Goal: Information Seeking & Learning: Find specific fact

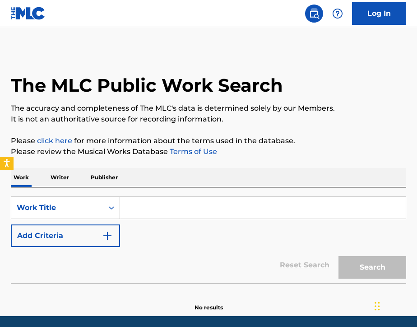
click at [156, 215] on input "Search Form" at bounding box center [263, 208] width 286 height 22
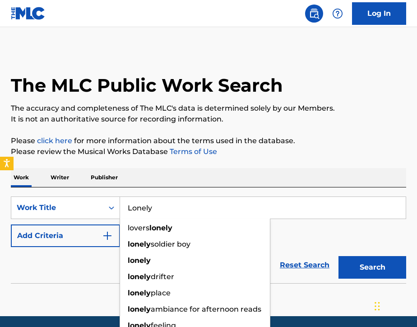
type input "Lonely"
click at [61, 274] on div "Reset Search Search" at bounding box center [209, 265] width 396 height 36
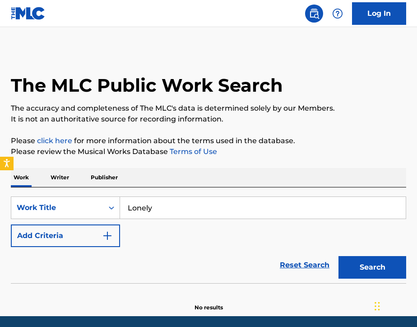
click at [66, 244] on button "Add Criteria" at bounding box center [65, 236] width 109 height 23
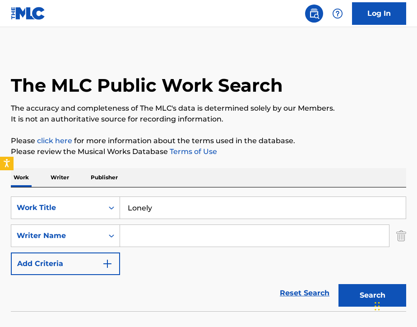
click at [149, 239] on input "Search Form" at bounding box center [254, 236] width 269 height 22
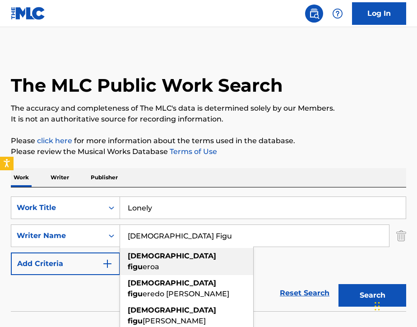
click at [182, 257] on div "[DEMOGRAPHIC_DATA][PERSON_NAME] eroa" at bounding box center [186, 261] width 133 height 27
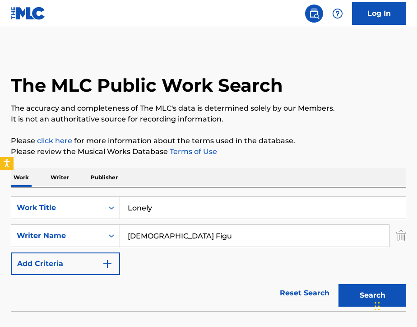
type input "[PERSON_NAME]"
click at [364, 295] on button "Search" at bounding box center [373, 295] width 68 height 23
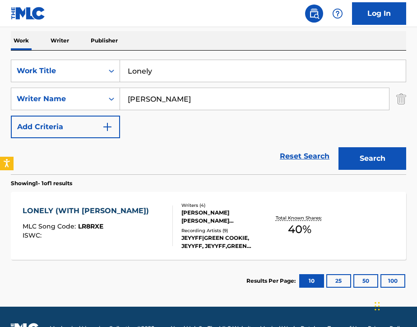
scroll to position [139, 0]
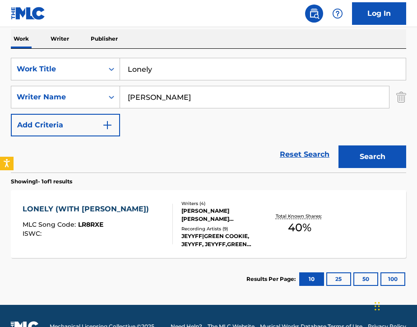
click at [157, 234] on div "LONELY (WITH GREEN COOKIE) MLC Song Code : LR8RXE ISWC :" at bounding box center [98, 224] width 150 height 41
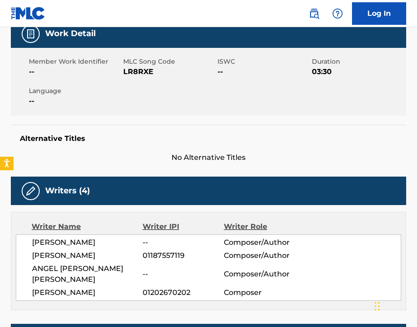
scroll to position [167, 0]
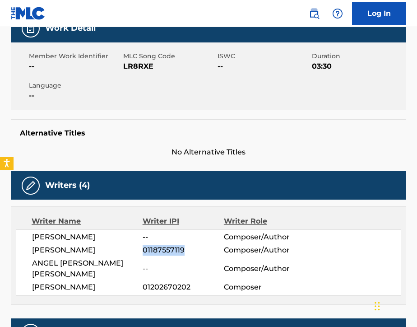
drag, startPoint x: 143, startPoint y: 249, endPoint x: 187, endPoint y: 253, distance: 44.4
click at [187, 253] on span "01187557119" at bounding box center [183, 250] width 81 height 11
copy span "01187557119"
click at [311, 17] on img at bounding box center [314, 13] width 11 height 11
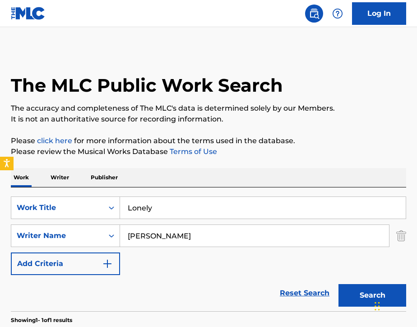
click at [65, 178] on p "Writer" at bounding box center [60, 177] width 24 height 19
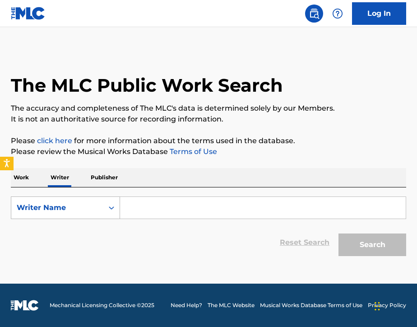
click at [67, 201] on div "Writer Name" at bounding box center [57, 207] width 92 height 17
click at [61, 231] on div "Writer IPI" at bounding box center [65, 230] width 108 height 23
click at [148, 218] on input "Search Form" at bounding box center [263, 208] width 286 height 22
paste input "01187557119"
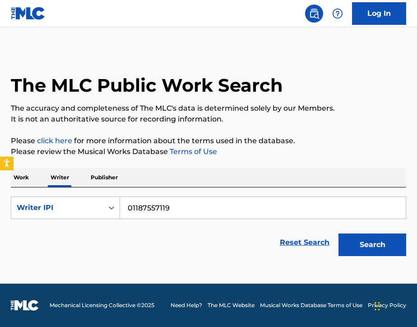
type input "01187557119"
click at [351, 248] on button "Search" at bounding box center [373, 245] width 68 height 23
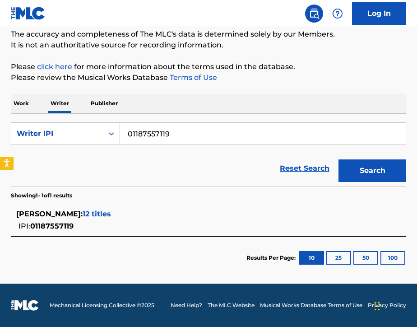
scroll to position [74, 0]
click at [98, 215] on span "12 titles" at bounding box center [97, 214] width 28 height 9
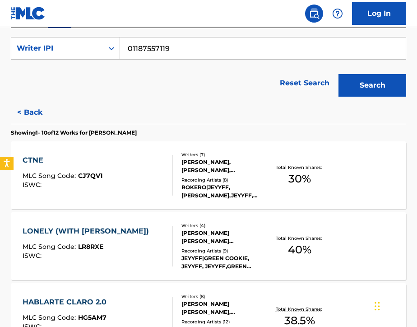
scroll to position [159, 0]
click at [134, 170] on div "CTNE MLC Song Code : CJ7QV1 ISWC :" at bounding box center [98, 175] width 150 height 41
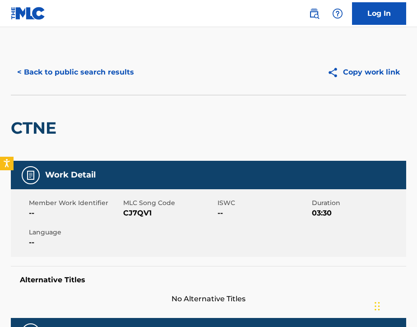
click at [74, 66] on button "< Back to public search results" at bounding box center [76, 72] width 130 height 23
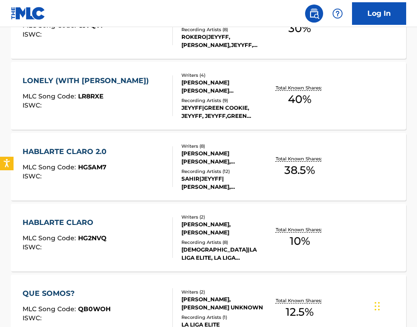
scroll to position [312, 0]
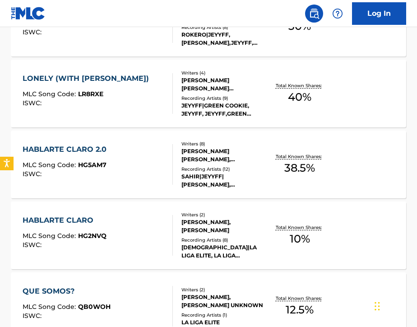
click at [127, 180] on div "HABLARTE CLARO 2.0 MLC Song Code : HG5AM7 ISWC :" at bounding box center [98, 164] width 150 height 41
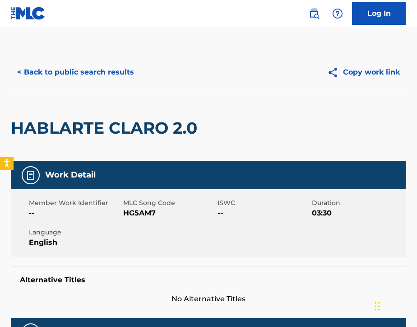
click at [44, 69] on button "< Back to public search results" at bounding box center [76, 72] width 130 height 23
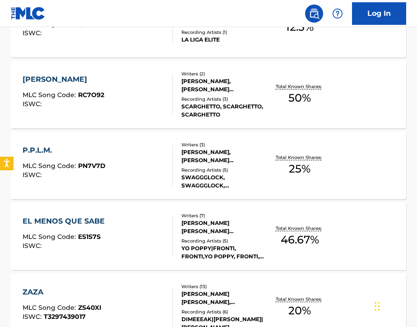
scroll to position [594, 0]
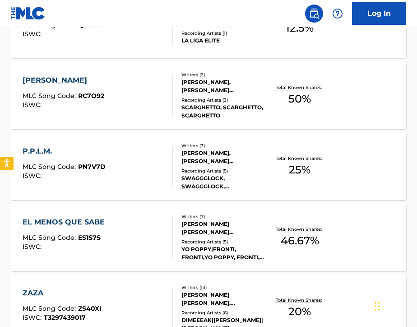
click at [137, 90] on div "[PERSON_NAME] MLC Song Code : RC7O92 ISWC :" at bounding box center [98, 95] width 150 height 41
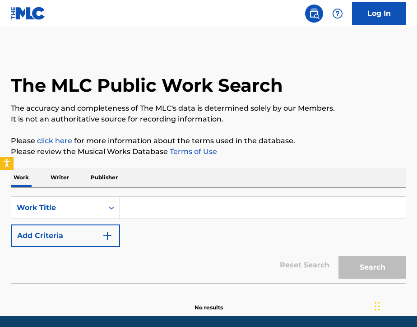
click at [60, 181] on p "Writer" at bounding box center [60, 177] width 24 height 19
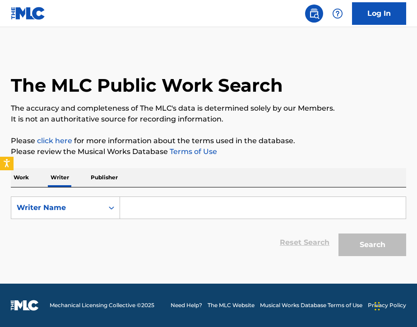
click at [13, 178] on p "Work" at bounding box center [21, 177] width 21 height 19
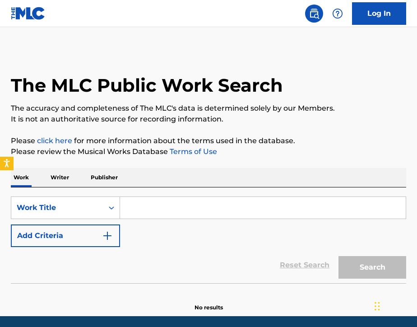
click at [160, 220] on div "SearchWithCriteria11274919-35c8-47b2-9bfc-f1d1ec83ce62 Work Title Add Criteria" at bounding box center [209, 222] width 396 height 51
click at [160, 217] on input "Search Form" at bounding box center [263, 208] width 286 height 22
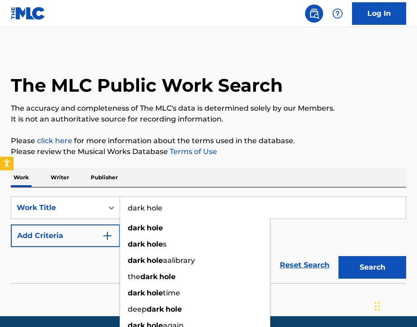
type input "dark hole"
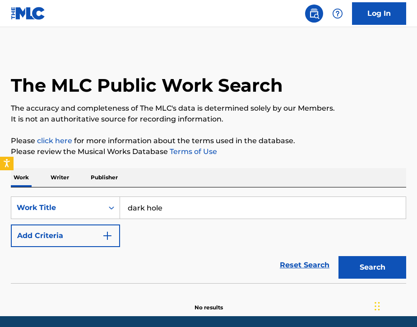
click at [92, 264] on div "Reset Search Search" at bounding box center [209, 265] width 396 height 36
click at [94, 236] on button "Add Criteria" at bounding box center [65, 236] width 109 height 23
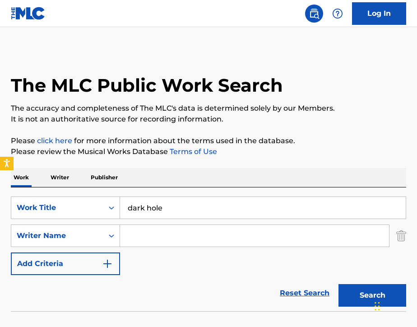
click at [158, 236] on input "Search Form" at bounding box center [254, 236] width 269 height 22
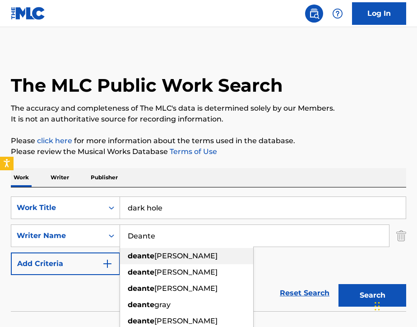
click at [190, 253] on div "deante johnson" at bounding box center [186, 256] width 133 height 16
type input "deante johnson"
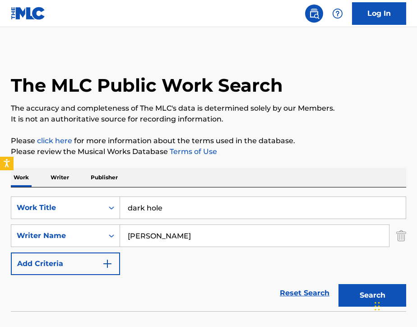
click at [350, 293] on button "Search" at bounding box center [373, 295] width 68 height 23
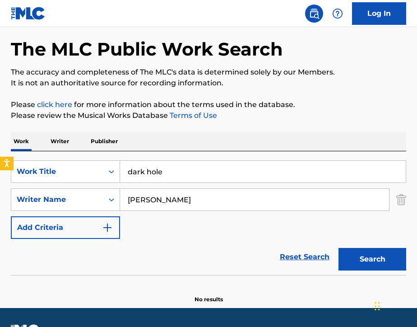
scroll to position [33, 0]
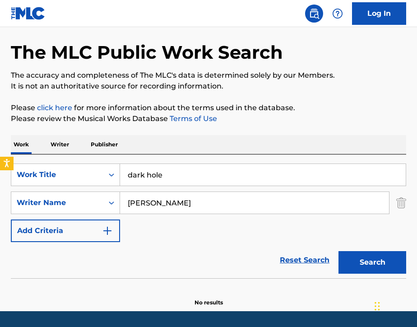
click at [168, 175] on input "dark hole" at bounding box center [263, 175] width 286 height 22
click at [169, 174] on input "dark hole" at bounding box center [263, 175] width 286 height 22
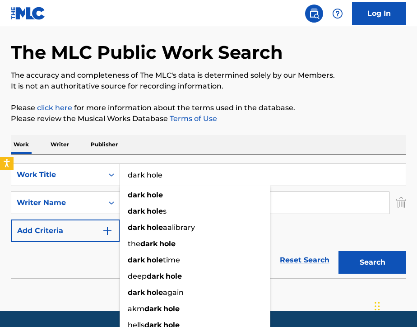
click at [169, 174] on input "dark hole" at bounding box center [263, 175] width 286 height 22
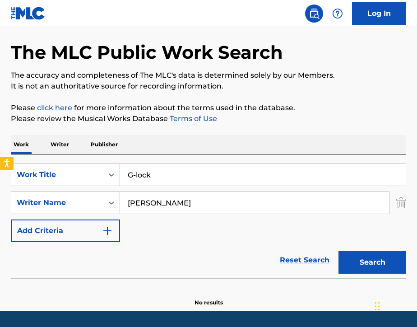
type input "G-lock"
click at [185, 232] on div "SearchWithCriteria11274919-35c8-47b2-9bfc-f1d1ec83ce62 Work Title G-lock Search…" at bounding box center [209, 203] width 396 height 79
click at [188, 203] on input "deante johnson" at bounding box center [254, 203] width 269 height 22
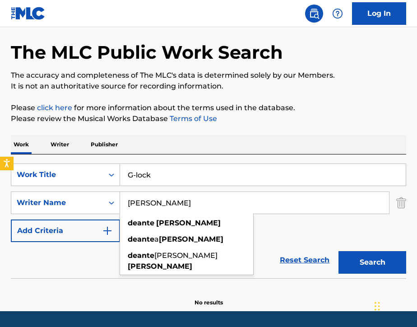
click at [188, 203] on input "deante johnson" at bounding box center [254, 203] width 269 height 22
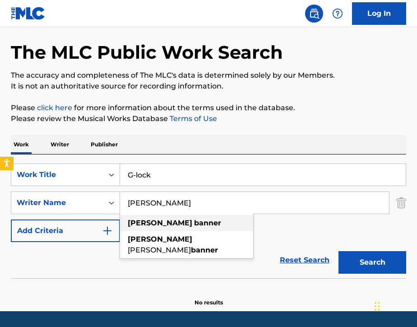
click at [209, 228] on div "brandon banner" at bounding box center [186, 223] width 133 height 16
type input "brandon banner"
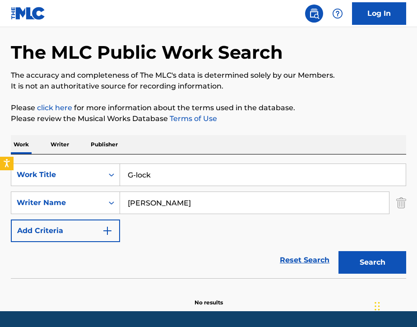
click at [357, 269] on button "Search" at bounding box center [373, 262] width 68 height 23
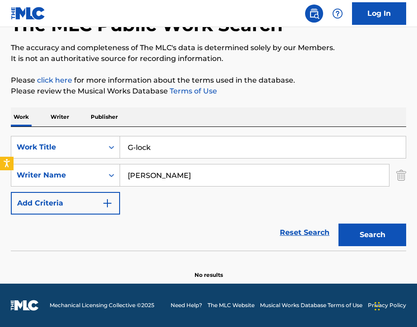
scroll to position [61, 0]
click at [185, 150] on input "G-lock" at bounding box center [263, 147] width 286 height 22
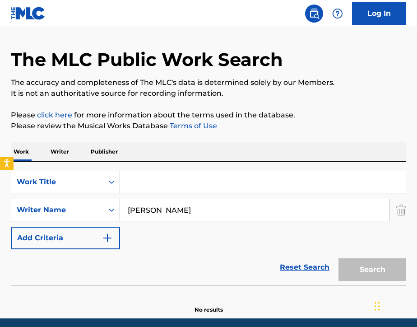
scroll to position [25, 0]
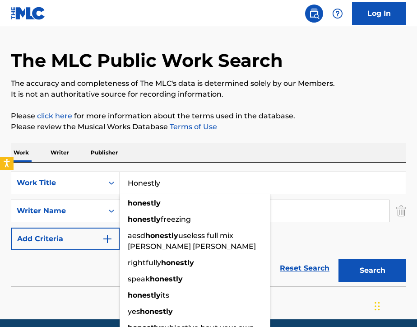
type input "Honestly"
click at [215, 146] on div "Work Writer Publisher" at bounding box center [209, 152] width 396 height 19
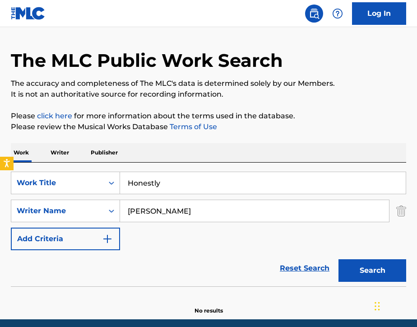
click at [203, 206] on input "brandon banner" at bounding box center [254, 211] width 269 height 22
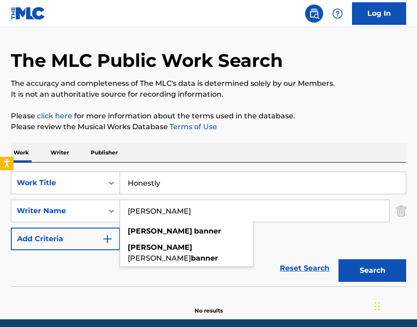
click at [203, 206] on input "brandon banner" at bounding box center [254, 211] width 269 height 22
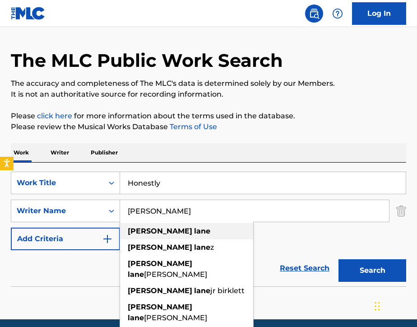
click at [210, 225] on div "troy lane" at bounding box center [186, 231] width 133 height 16
type input "troy lane"
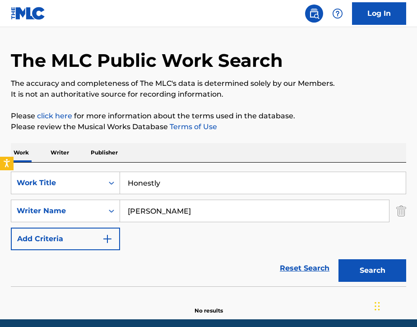
click at [354, 267] on button "Search" at bounding box center [373, 270] width 68 height 23
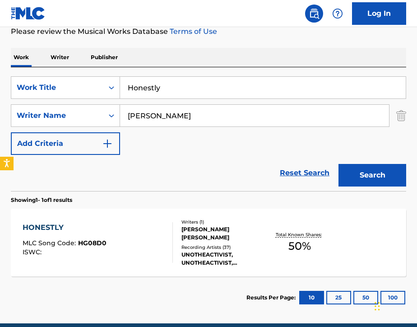
scroll to position [130, 0]
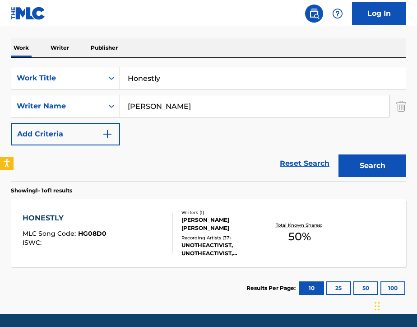
click at [146, 236] on div "HONESTLY MLC Song Code : HG08D0 ISWC :" at bounding box center [98, 233] width 150 height 41
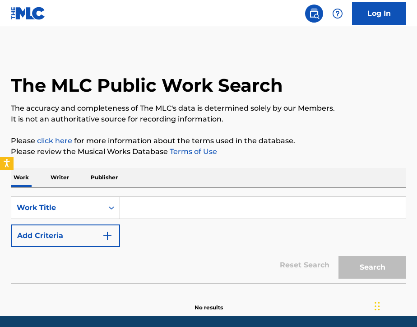
click at [157, 214] on input "Search Form" at bounding box center [263, 208] width 286 height 22
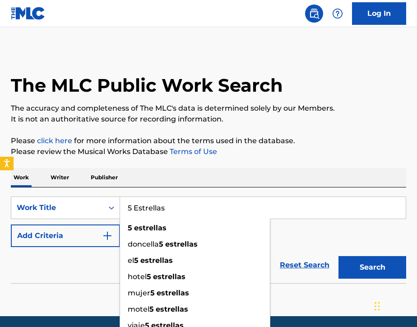
type input "5 Estrellas"
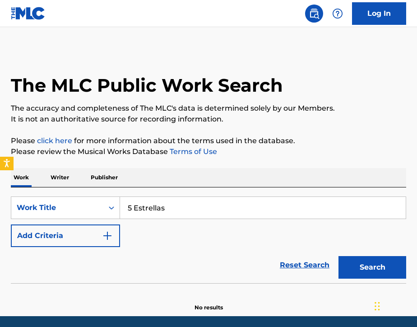
click at [223, 185] on div "Work Writer Publisher" at bounding box center [209, 177] width 396 height 19
click at [104, 239] on img "Search Form" at bounding box center [107, 235] width 11 height 11
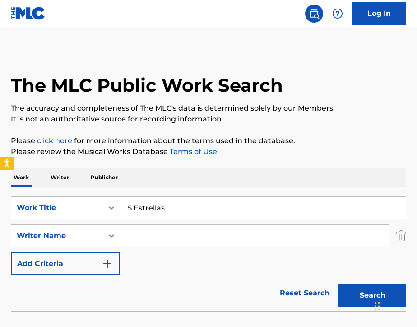
click at [145, 233] on input "Search Form" at bounding box center [254, 236] width 269 height 22
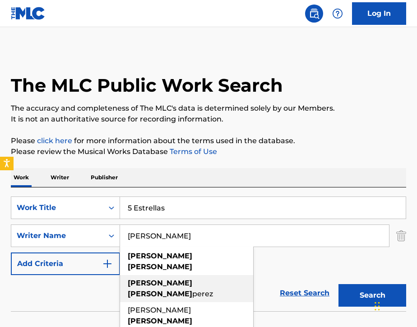
click at [274, 275] on div "Reset Search Search" at bounding box center [209, 293] width 396 height 36
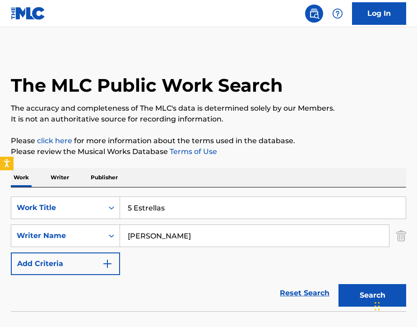
click at [227, 240] on input "Bryan Rowena" at bounding box center [254, 236] width 269 height 22
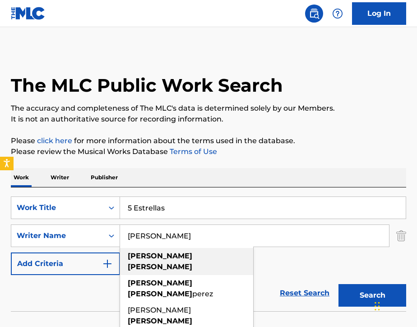
click at [154, 262] on strong "rohena" at bounding box center [160, 266] width 65 height 9
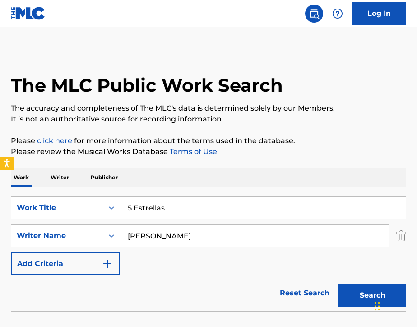
click at [352, 298] on button "Search" at bounding box center [373, 295] width 68 height 23
click at [199, 238] on input "bryan rohena" at bounding box center [254, 236] width 269 height 22
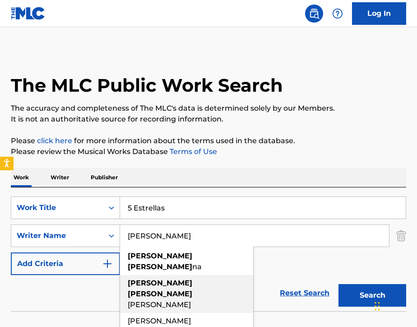
click at [167, 290] on strong "rohe" at bounding box center [160, 294] width 65 height 9
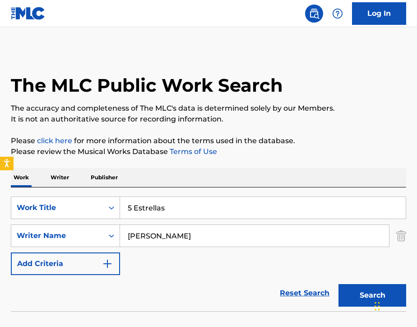
click at [349, 294] on button "Search" at bounding box center [373, 295] width 68 height 23
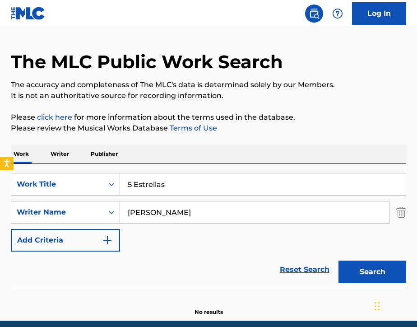
scroll to position [23, 0]
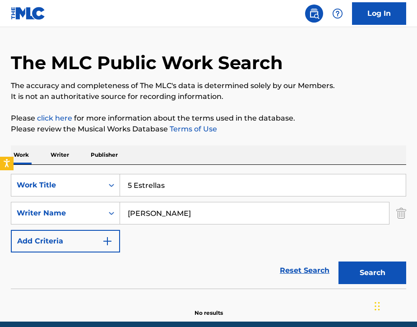
click at [210, 216] on input "bryan rohena perez" at bounding box center [254, 213] width 269 height 22
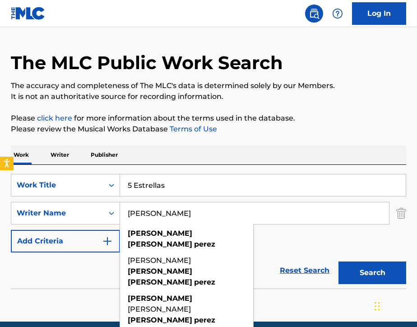
click at [210, 216] on input "bryan rohena perez" at bounding box center [254, 213] width 269 height 22
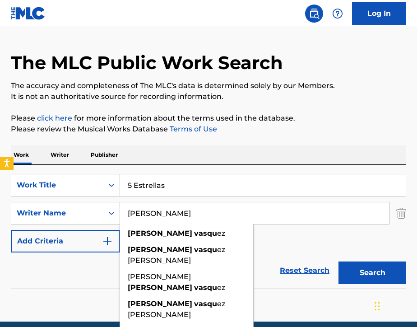
click at [184, 239] on div "joel vasqu ez" at bounding box center [186, 233] width 133 height 16
type input "joel vasquez"
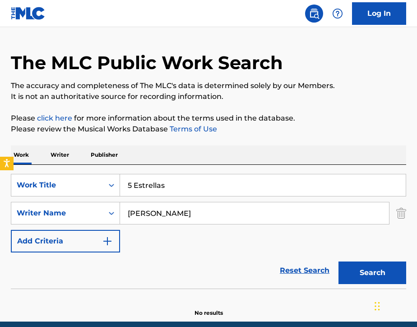
click at [344, 273] on button "Search" at bounding box center [373, 273] width 68 height 23
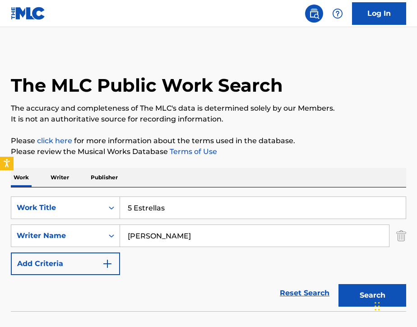
scroll to position [0, 0]
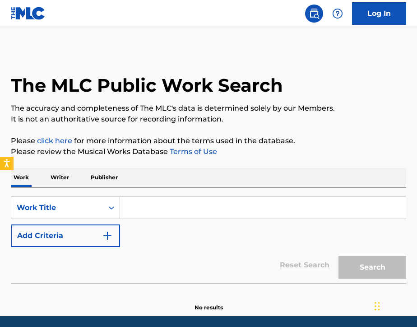
click at [172, 202] on input "Search Form" at bounding box center [263, 208] width 286 height 22
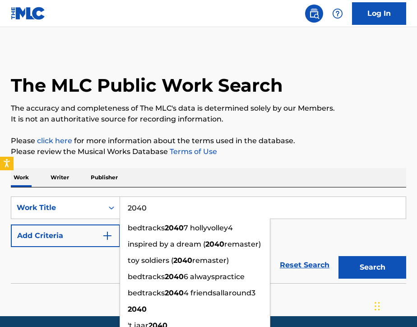
type input "2040"
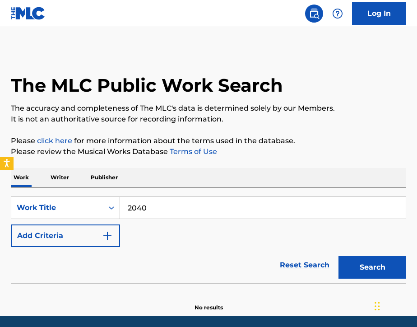
click at [178, 171] on div "Work Writer Publisher" at bounding box center [209, 177] width 396 height 19
click at [99, 234] on button "Add Criteria" at bounding box center [65, 236] width 109 height 23
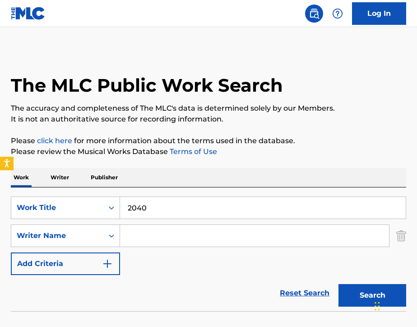
click at [145, 239] on input "Search Form" at bounding box center [254, 236] width 269 height 22
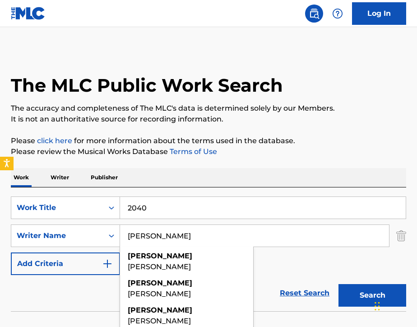
type input "Dominique"
click at [287, 267] on div "SearchWithCriteriab5e94476-5148-451f-932b-5f1ce8b4b139 Work Title 2040 SearchWi…" at bounding box center [209, 236] width 396 height 79
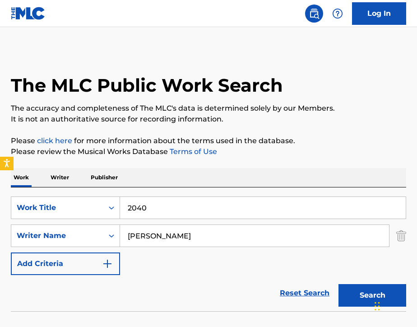
click at [357, 299] on button "Search" at bounding box center [373, 295] width 68 height 23
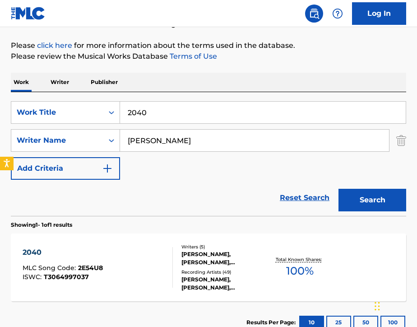
scroll to position [96, 0]
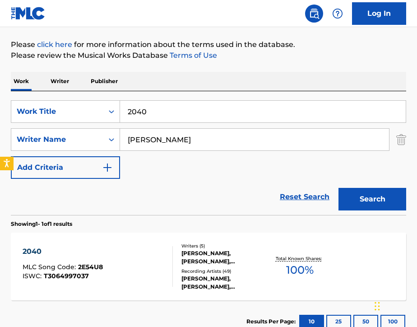
click at [139, 281] on div "2040 MLC Song Code : 2E54U8 ISWC : T3064997037" at bounding box center [98, 266] width 150 height 41
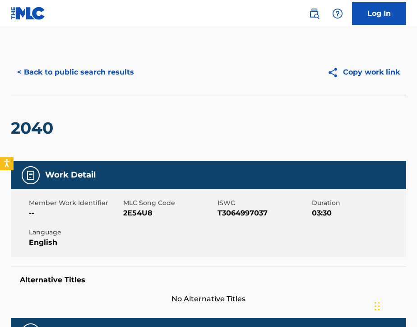
click at [310, 18] on img at bounding box center [314, 13] width 11 height 11
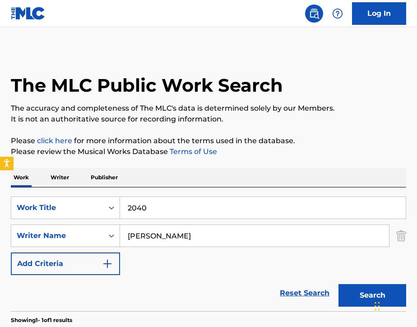
click at [155, 212] on input "2040" at bounding box center [263, 208] width 286 height 22
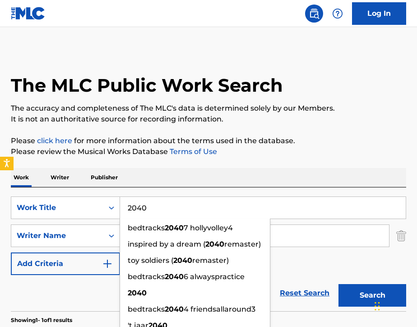
click at [155, 212] on input "2040" at bounding box center [263, 208] width 286 height 22
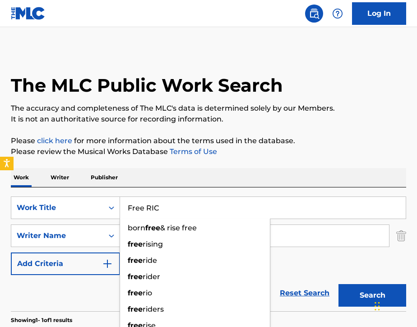
type input "Free RIC"
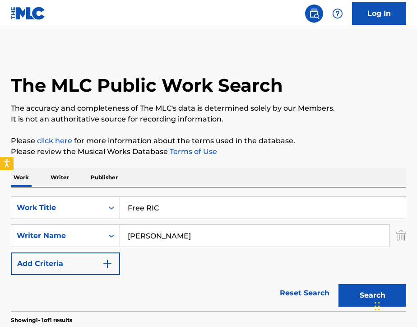
click at [193, 178] on div "Work Writer Publisher" at bounding box center [209, 177] width 396 height 19
click at [179, 246] on input "Dominique" at bounding box center [254, 236] width 269 height 22
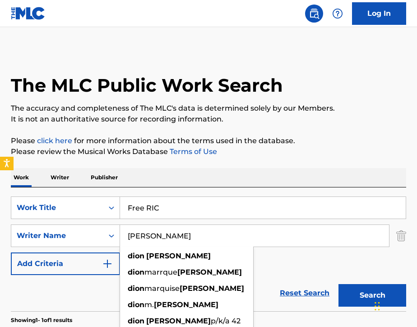
type input "Dion Hayes"
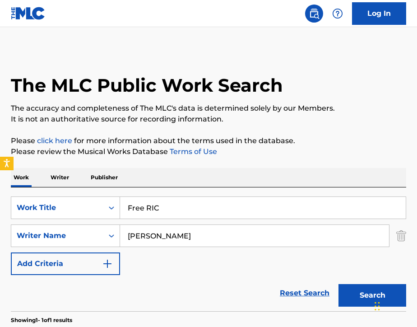
click at [274, 258] on div "SearchWithCriteriab5e94476-5148-451f-932b-5f1ce8b4b139 Work Title Free RIC Sear…" at bounding box center [209, 236] width 396 height 79
click at [356, 293] on button "Search" at bounding box center [373, 295] width 68 height 23
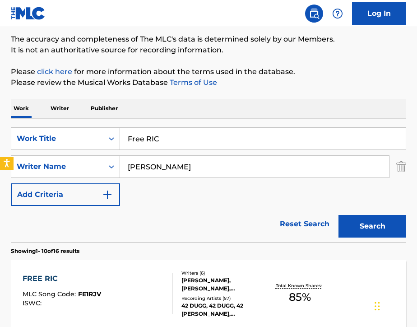
scroll to position [87, 0]
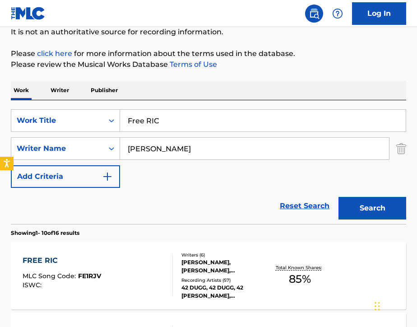
click at [142, 278] on div "FREE RIC MLC Song Code : FE1RJV ISWC :" at bounding box center [98, 275] width 150 height 41
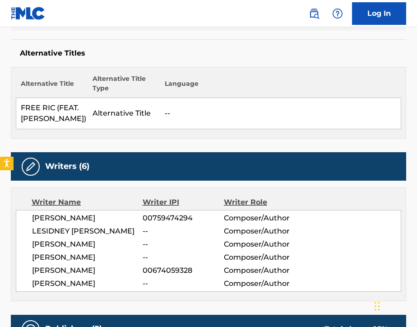
scroll to position [226, 0]
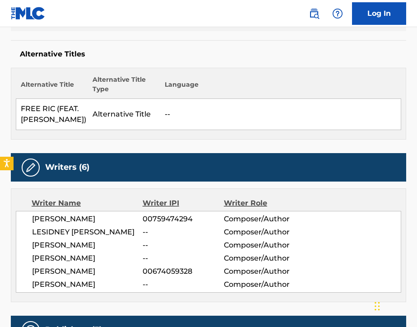
click at [310, 11] on img at bounding box center [314, 13] width 11 height 11
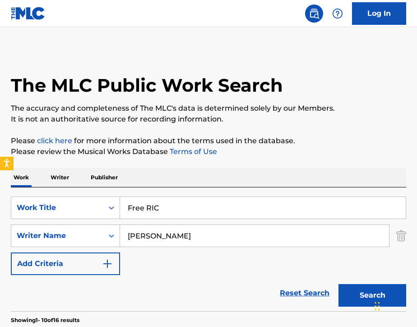
click at [167, 206] on input "Free RIC" at bounding box center [263, 208] width 286 height 22
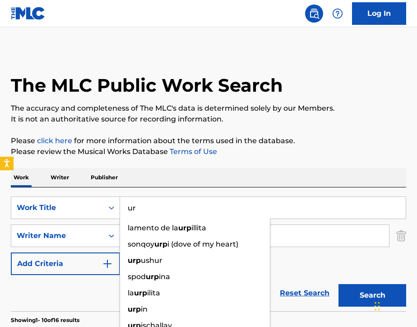
type input "u"
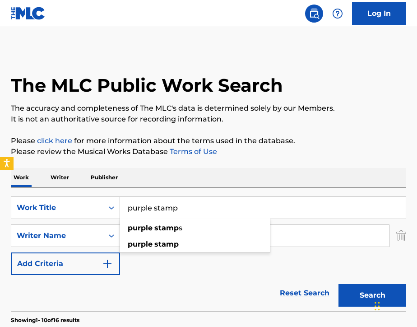
click at [203, 177] on div "Work Writer Publisher" at bounding box center [209, 177] width 396 height 19
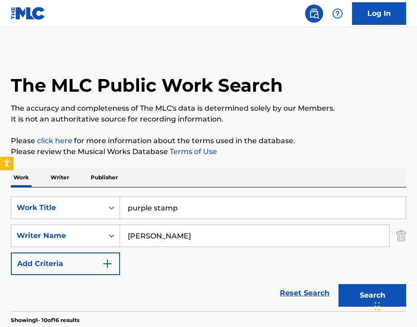
click at [183, 210] on input "purple stamp" at bounding box center [263, 208] width 286 height 22
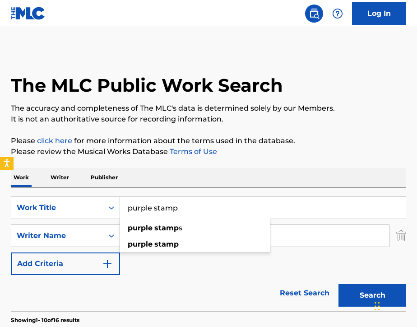
click at [183, 210] on input "purple stamp" at bounding box center [263, 208] width 286 height 22
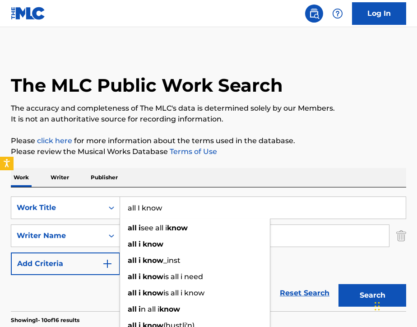
type input "all I know"
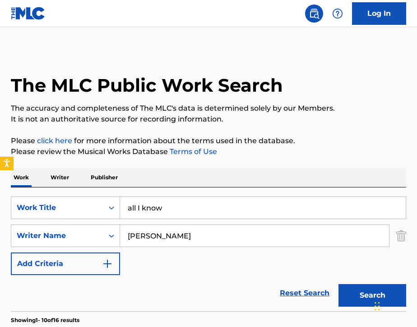
click at [180, 237] on input "Dion Hayes" at bounding box center [254, 236] width 269 height 22
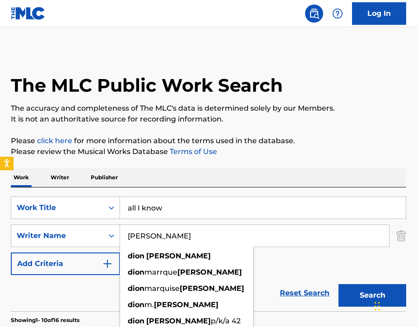
click at [180, 237] on input "Dion Hayes" at bounding box center [254, 236] width 269 height 22
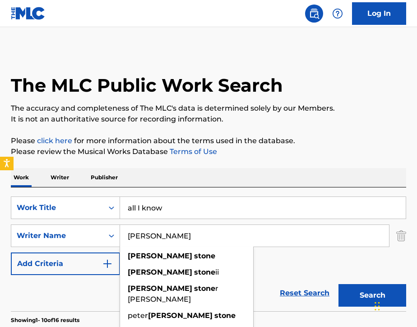
type input "George Stone"
click at [272, 260] on div "SearchWithCriteriab5e94476-5148-451f-932b-5f1ce8b4b139 Work Title all I know Se…" at bounding box center [209, 236] width 396 height 79
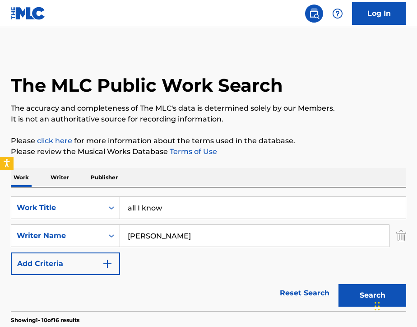
click at [342, 290] on button "Search" at bounding box center [373, 295] width 68 height 23
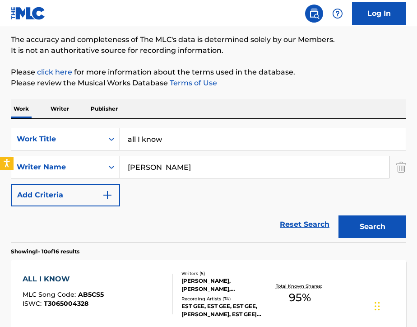
scroll to position [72, 0]
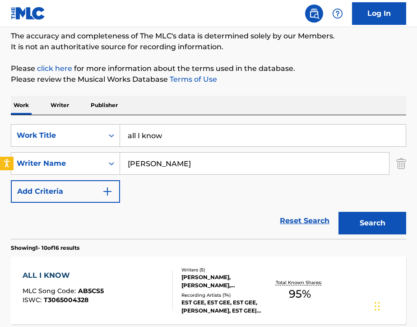
click at [157, 281] on div "ALL I KNOW MLC Song Code : AB5CS5 ISWC : T3065004328" at bounding box center [98, 290] width 150 height 41
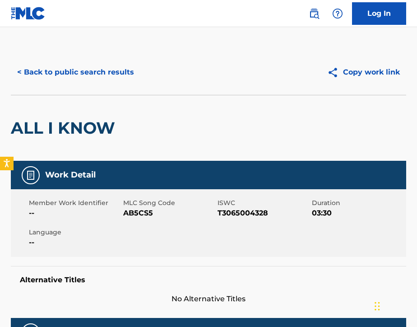
click at [315, 19] on link at bounding box center [314, 14] width 18 height 18
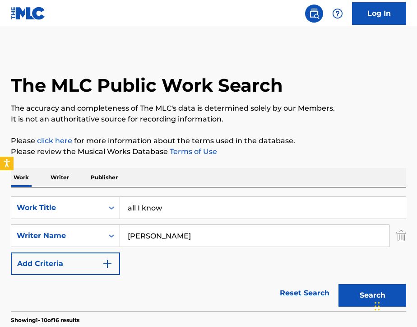
click at [171, 209] on input "all I know" at bounding box center [263, 208] width 286 height 22
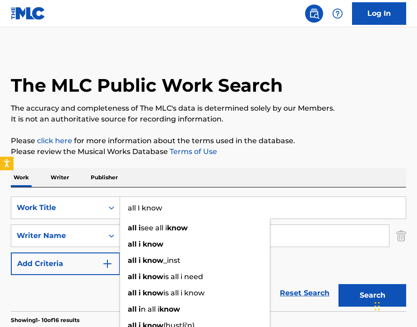
click at [171, 209] on input "all I know" at bounding box center [263, 208] width 286 height 22
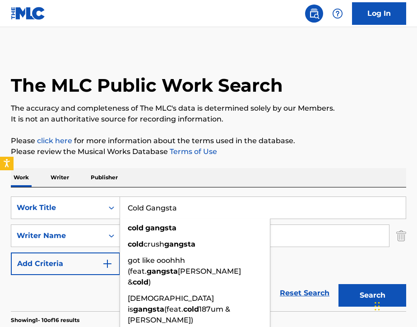
type input "Cold Gangsta"
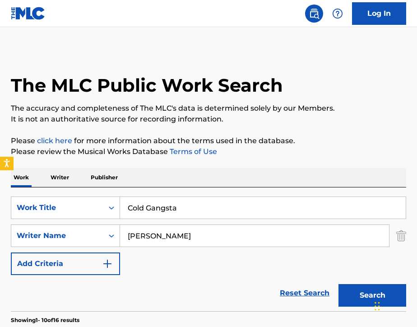
click at [203, 179] on div "Work Writer Publisher" at bounding box center [209, 177] width 396 height 19
click at [204, 240] on input "George Stone" at bounding box center [254, 236] width 269 height 22
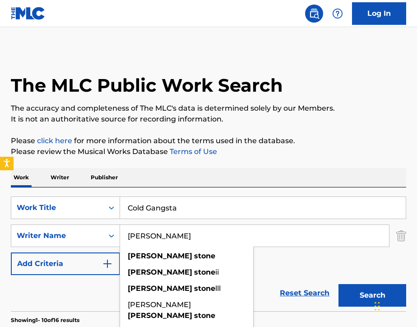
click at [204, 240] on input "George Stone" at bounding box center [254, 236] width 269 height 22
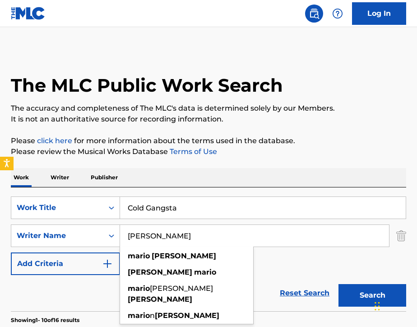
type input "Mario Mims"
click at [290, 276] on div "Reset Search Search" at bounding box center [209, 293] width 396 height 36
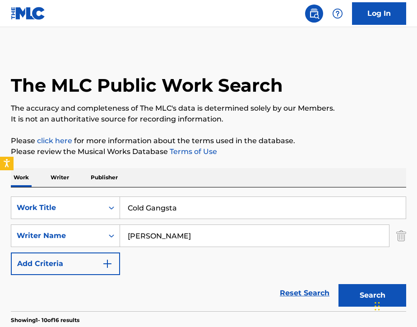
click at [356, 297] on button "Search" at bounding box center [373, 295] width 68 height 23
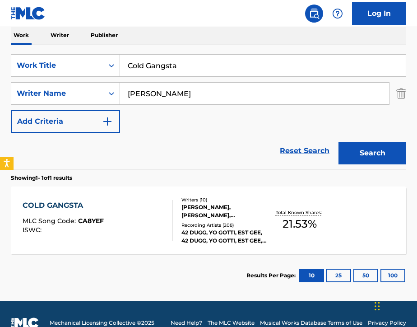
scroll to position [143, 0]
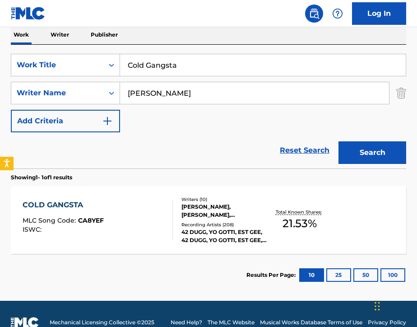
click at [158, 221] on div "COLD GANGSTA MLC Song Code : CA8YEF ISWC :" at bounding box center [98, 220] width 150 height 41
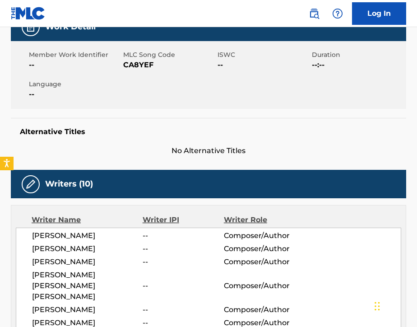
scroll to position [131, 0]
